Goal: Communication & Community: Ask a question

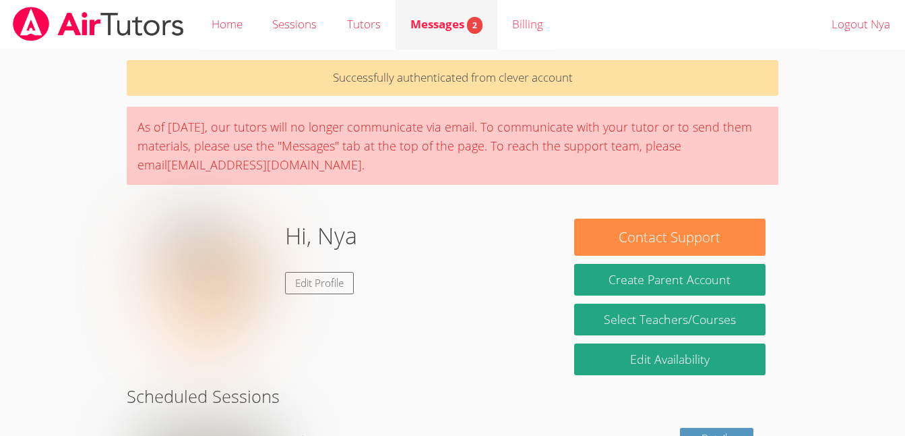
click at [464, 31] on span "Messages 2" at bounding box center [447, 24] width 72 height 16
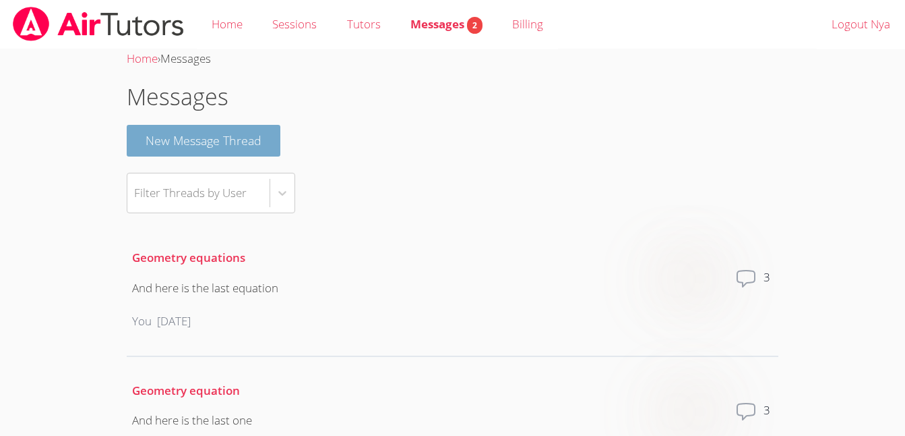
click at [254, 140] on button "New Message Thread" at bounding box center [204, 141] width 154 height 32
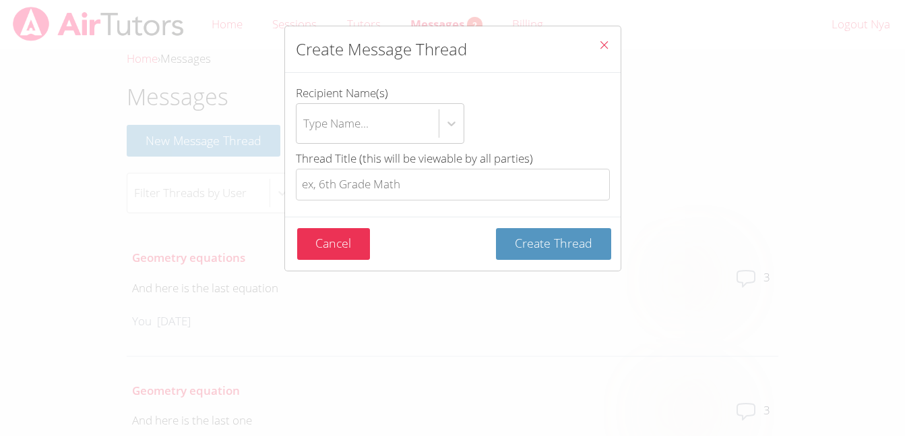
click at [599, 40] on icon "Close" at bounding box center [604, 44] width 11 height 11
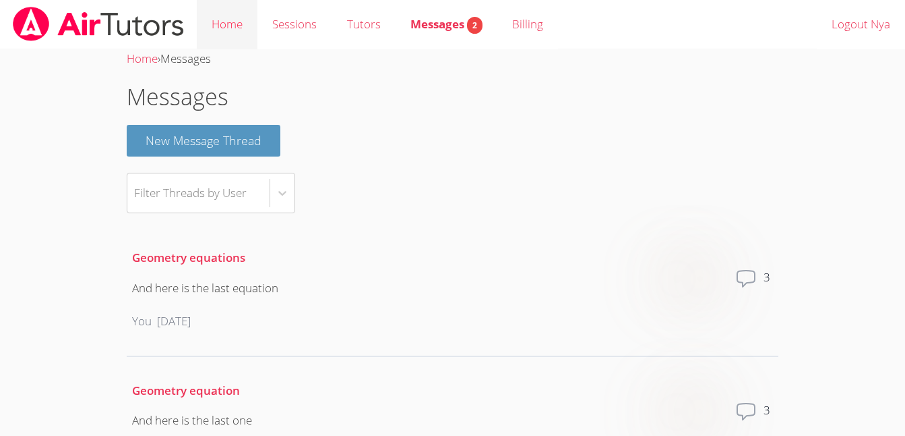
click at [239, 21] on link "Home" at bounding box center [227, 24] width 61 height 49
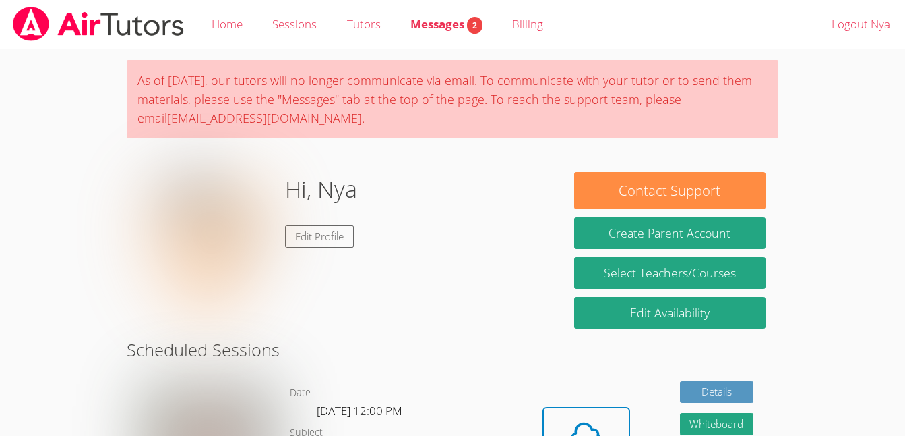
click at [821, 79] on body "Home Sessions Tutors Messages 2 Billing Logout Nya As of [DATE], our tutors wil…" at bounding box center [452, 218] width 905 height 436
click at [796, 136] on body "Home Sessions Tutors Messages 2 Billing Logout Nya As of [DATE], our tutors wil…" at bounding box center [452, 218] width 905 height 436
click at [600, 423] on icon at bounding box center [587, 435] width 38 height 38
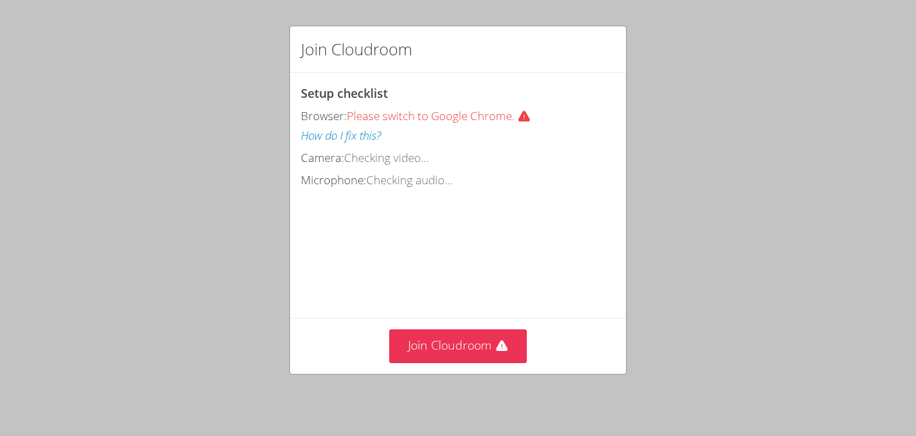
scroll to position [11, 0]
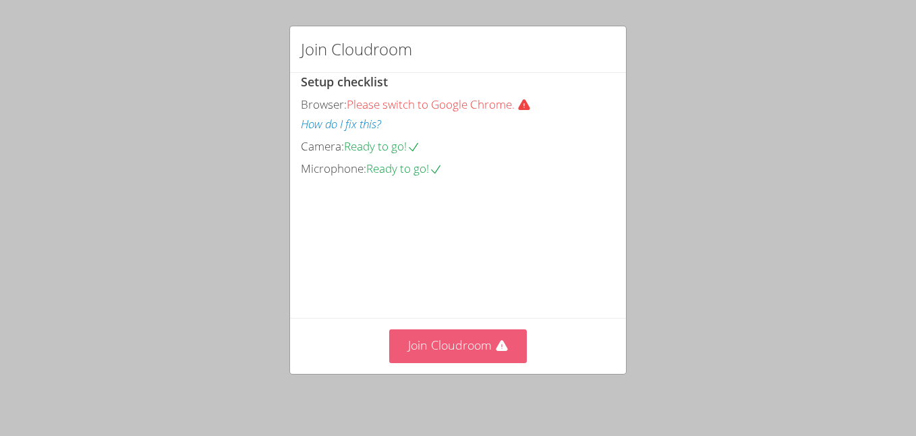
click at [453, 345] on button "Join Cloudroom" at bounding box center [458, 345] width 138 height 33
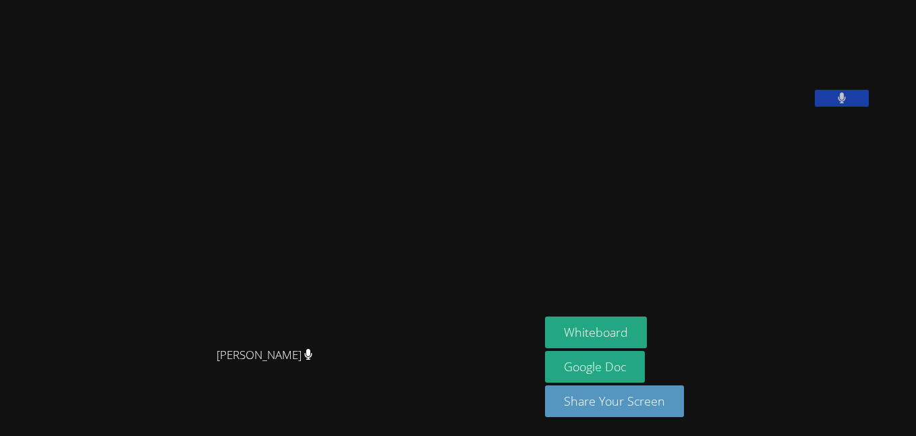
click at [369, 419] on div "Ellen Pillar Ellen Pillar" at bounding box center [269, 217] width 529 height 425
click at [618, 323] on button "Whiteboard" at bounding box center [596, 332] width 102 height 32
drag, startPoint x: 915, startPoint y: 144, endPoint x: 918, endPoint y: 97, distance: 47.3
click at [915, 97] on html "Ellen Pillar Ellen Pillar Nya Avery Whiteboard Google Doc Share Your Screen" at bounding box center [458, 218] width 916 height 436
click at [584, 330] on button "Whiteboard" at bounding box center [596, 332] width 102 height 32
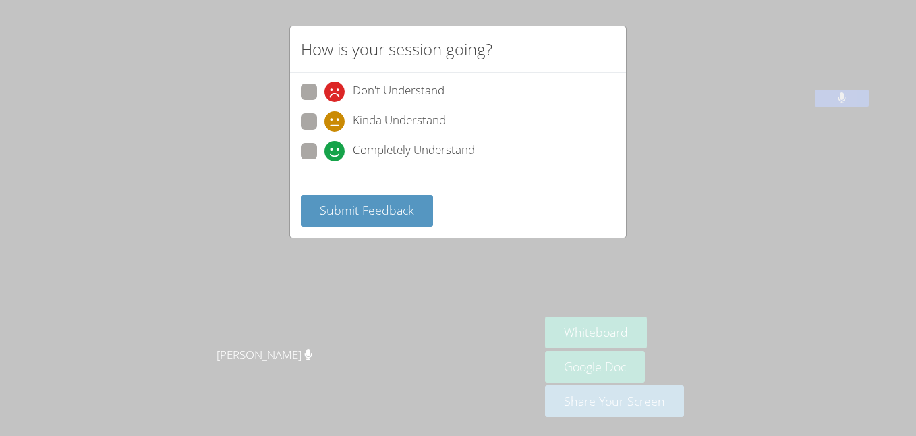
click at [415, 150] on span "Completely Understand" at bounding box center [414, 151] width 122 height 20
click at [336, 150] on input "Completely Understand" at bounding box center [329, 148] width 11 height 11
radio input "true"
click at [405, 205] on span "Submit Feedback" at bounding box center [367, 210] width 94 height 16
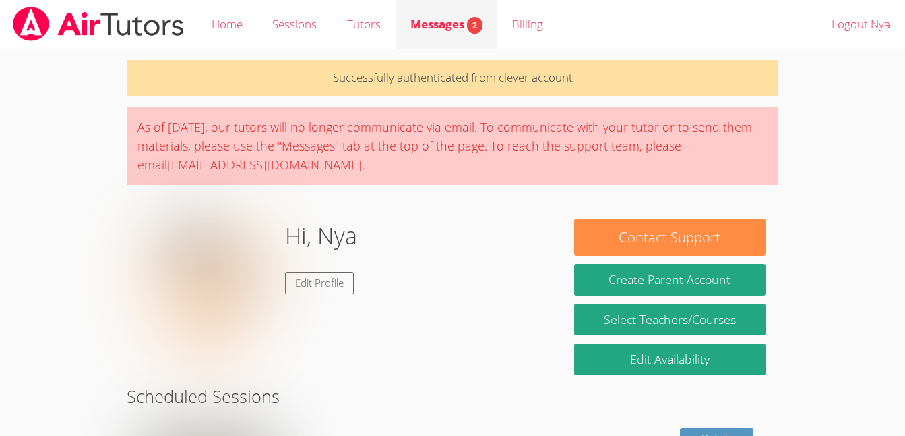
click at [475, 20] on span "2" at bounding box center [475, 25] width 16 height 17
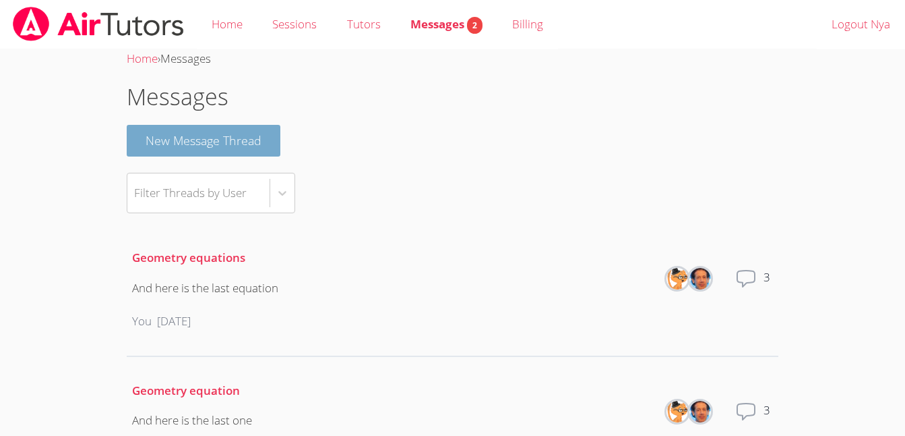
click at [218, 148] on button "New Message Thread" at bounding box center [204, 141] width 154 height 32
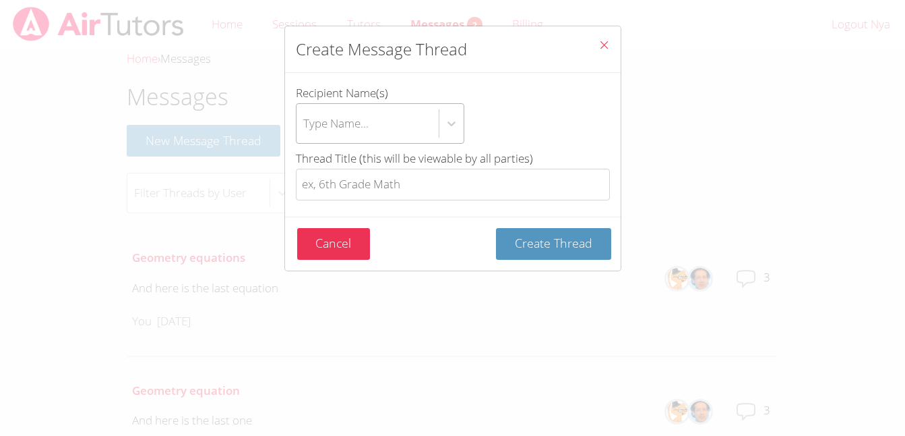
click at [347, 113] on div "Type Name..." at bounding box center [368, 123] width 142 height 39
click at [305, 113] on input "Recipient Name(s) Type Name..." at bounding box center [303, 123] width 1 height 31
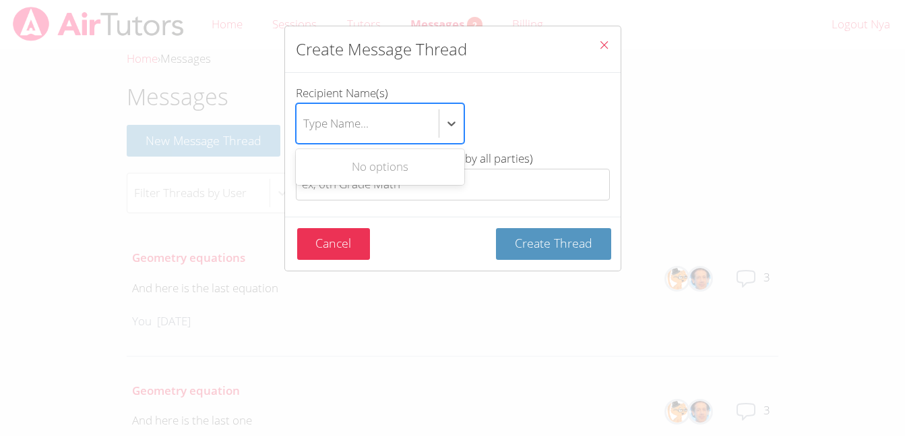
type input "E"
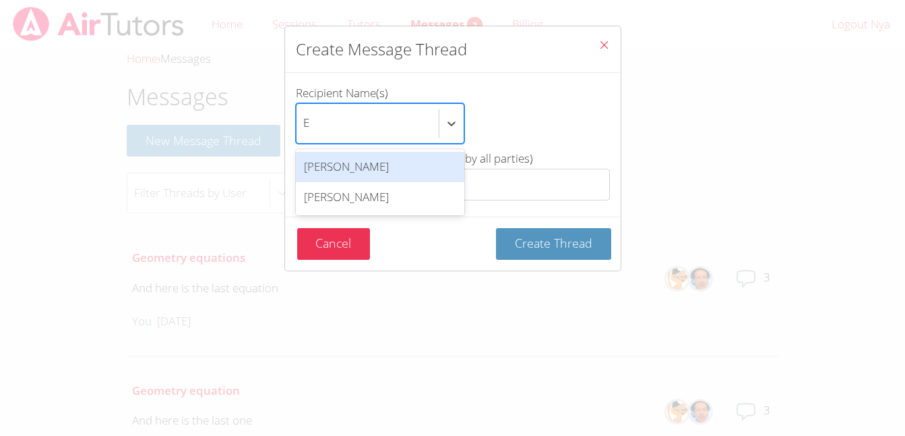
click at [374, 172] on div "[PERSON_NAME]" at bounding box center [380, 167] width 169 height 30
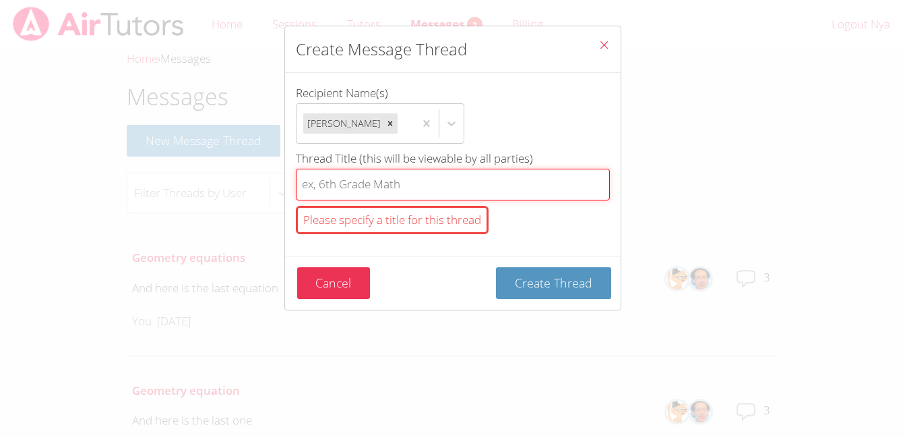
click at [384, 178] on input "Thread Title (this will be viewable by all parties) Please specify a title for …" at bounding box center [453, 185] width 314 height 32
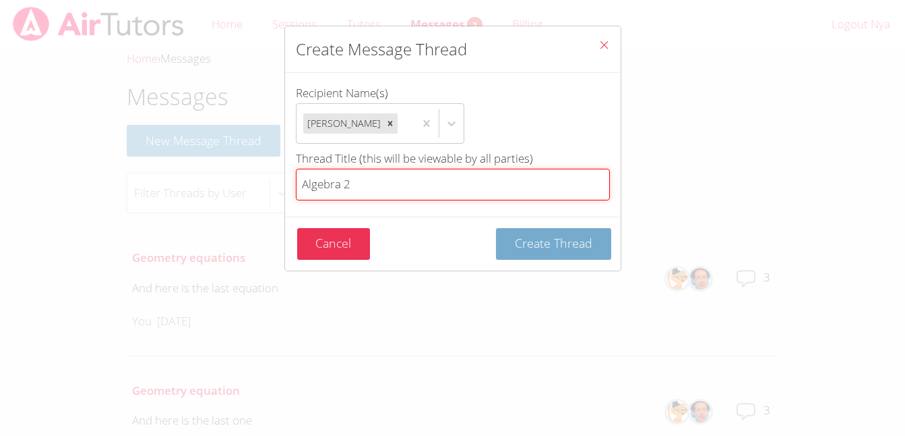
type input "Algebra 2"
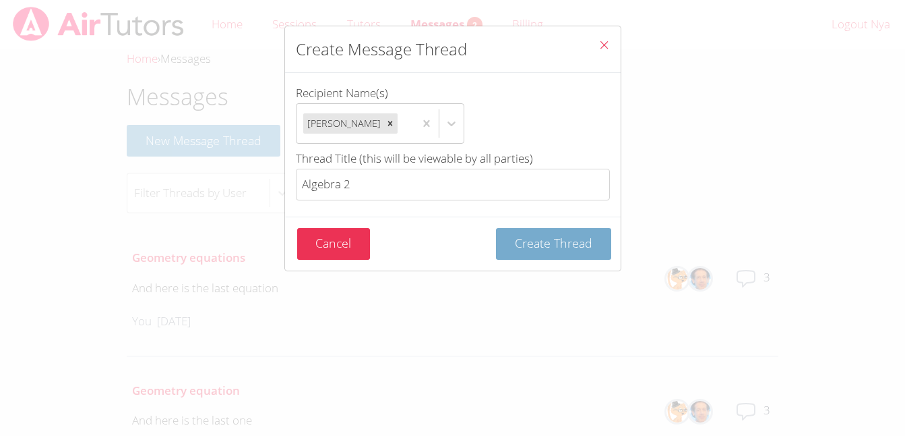
click at [551, 241] on span "Create Thread" at bounding box center [554, 243] width 78 height 16
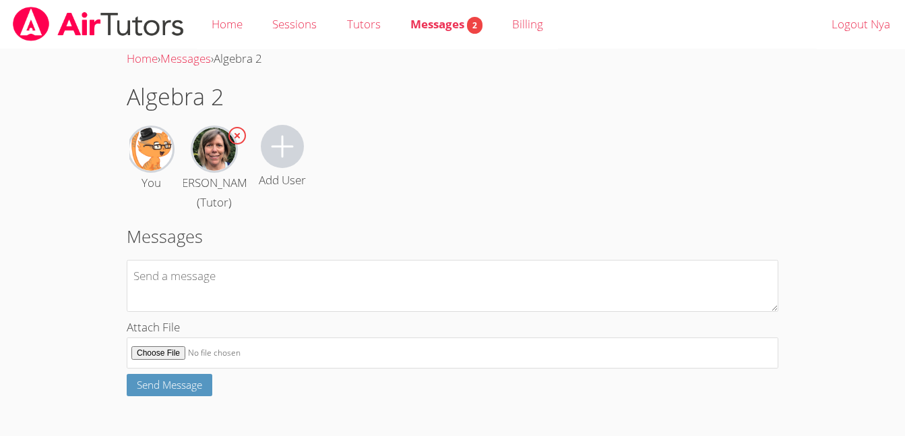
scroll to position [7, 0]
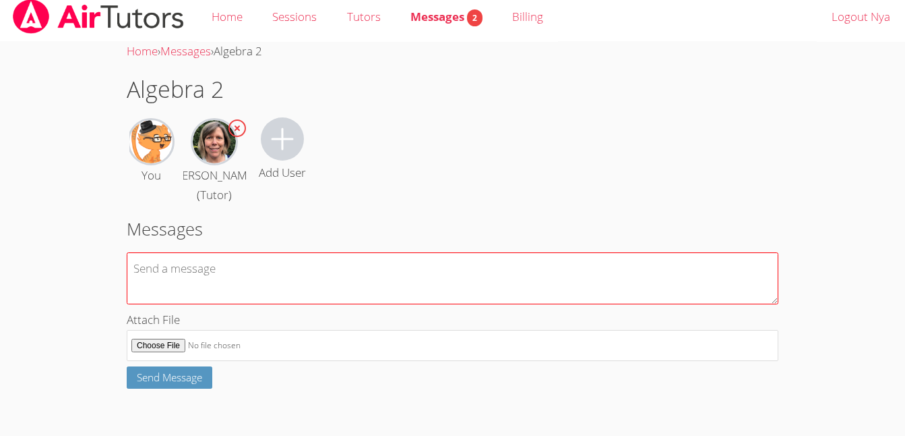
click at [678, 263] on textarea at bounding box center [453, 278] width 652 height 52
click at [388, 258] on textarea at bounding box center [453, 278] width 652 height 52
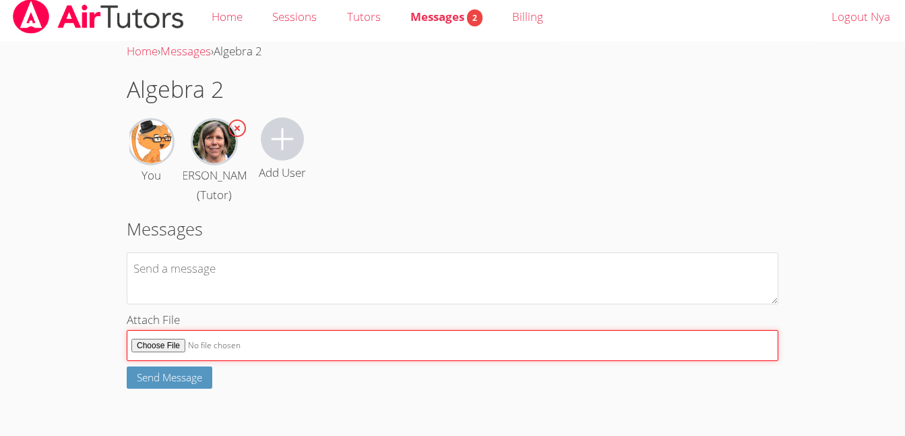
click at [164, 339] on form "Attach File Send Message" at bounding box center [453, 320] width 652 height 136
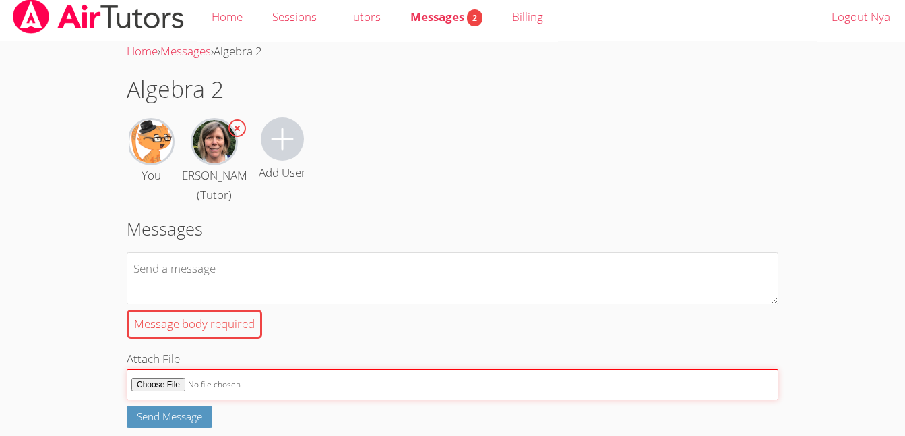
click at [173, 377] on input "Attach File" at bounding box center [453, 385] width 652 height 32
type input "C:\fakepath\Screenshot_26-8-2025_114058_r07.core.learn.edgenuity.com.jpeg"
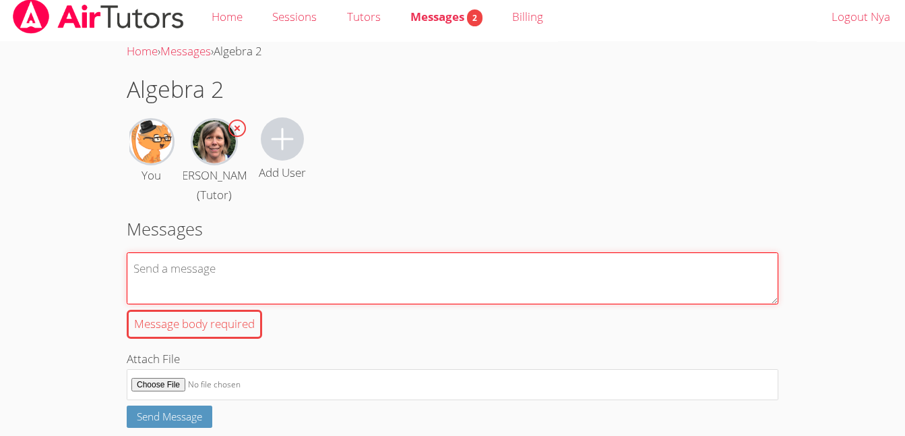
click at [329, 284] on textarea "Message body required" at bounding box center [453, 278] width 652 height 52
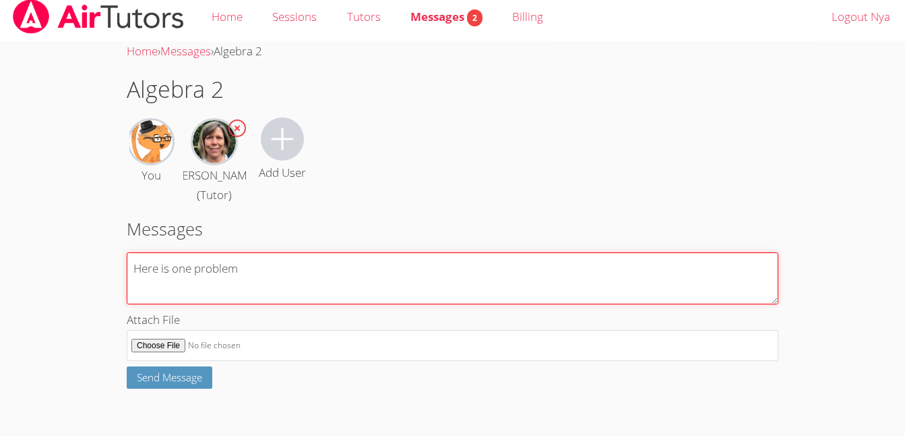
click at [197, 269] on textarea "Here is one problem" at bounding box center [453, 278] width 652 height 52
type textarea "Here is the first problem"
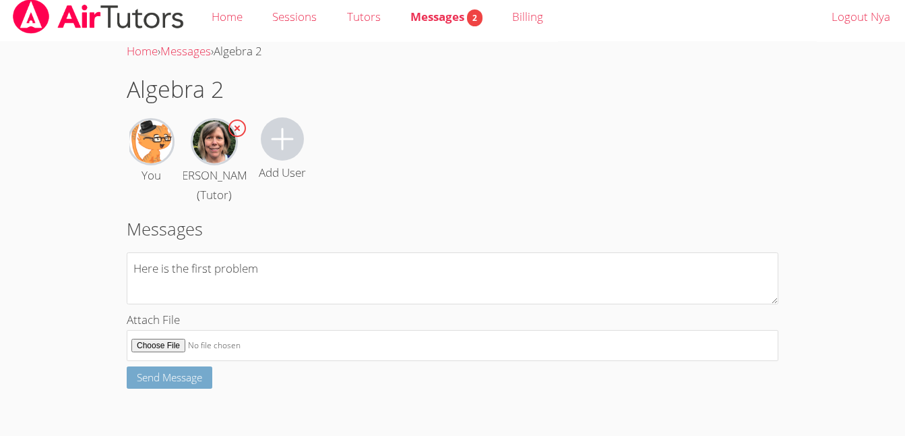
click at [205, 374] on button "Send Message" at bounding box center [170, 377] width 86 height 22
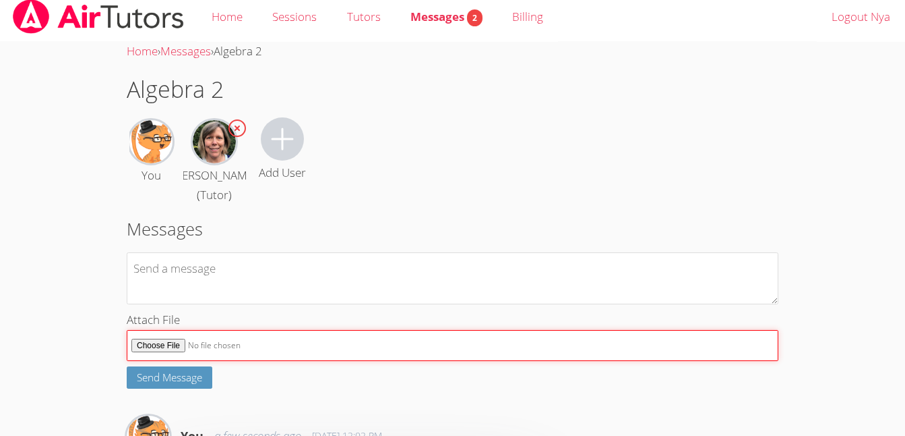
click at [158, 347] on input "Attach File" at bounding box center [453, 346] width 652 height 32
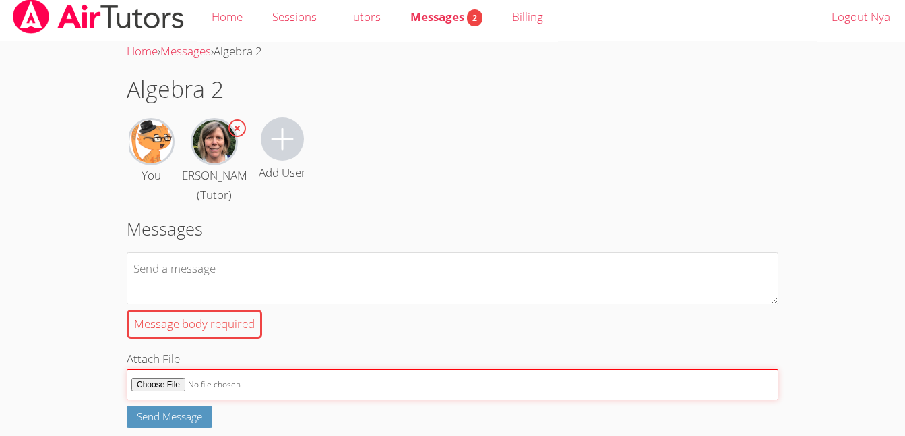
type input "C:\fakepath\Screenshot_26-8-2025_11368_r07.core.learn.edgenuity.com.jpeg"
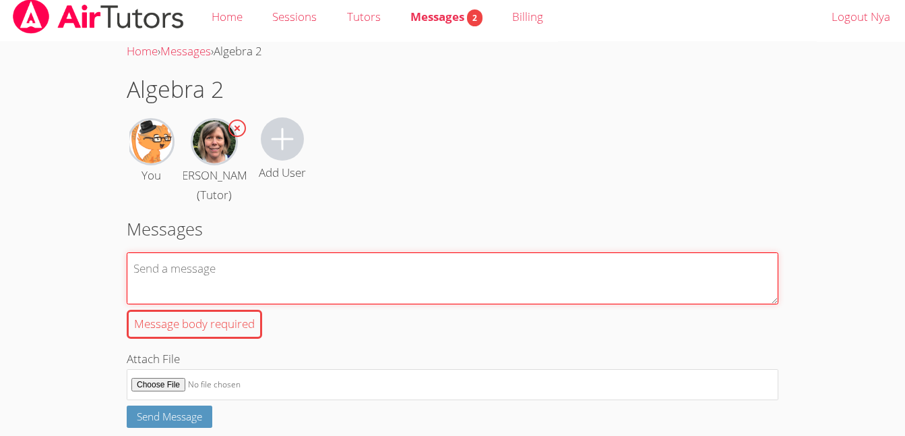
click at [185, 276] on textarea "Message body required" at bounding box center [453, 278] width 652 height 52
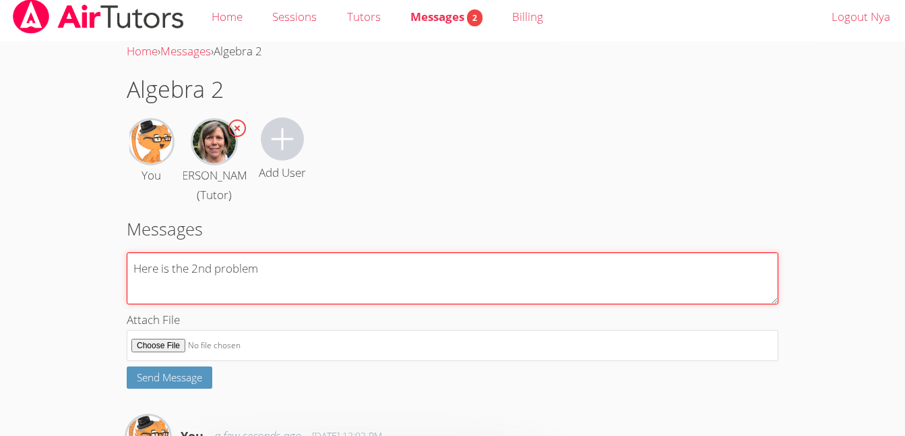
type textarea "Here is the 2nd problem"
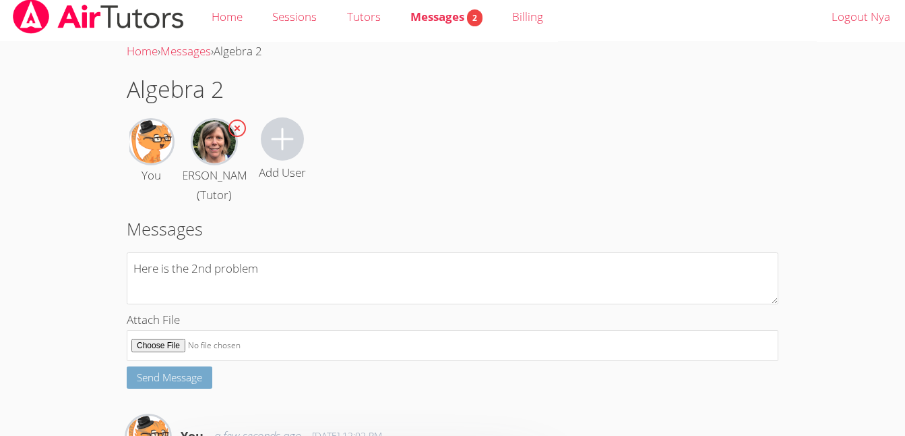
click at [189, 385] on button "Send Message" at bounding box center [170, 377] width 86 height 22
